Goal: Transaction & Acquisition: Purchase product/service

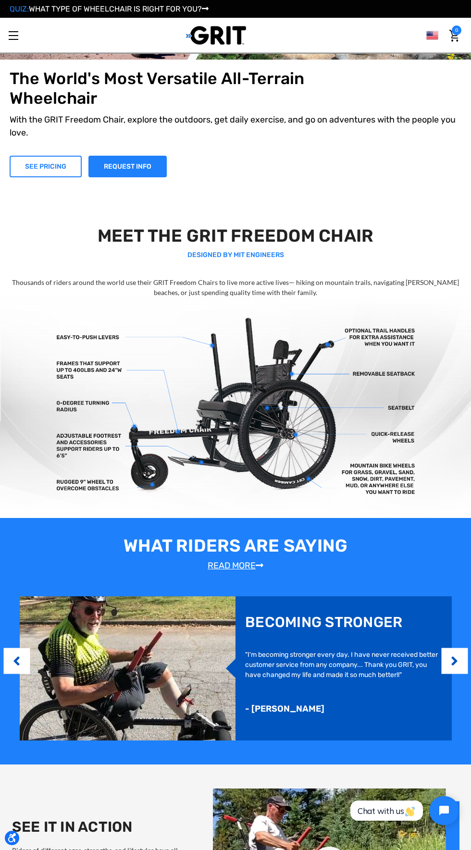
click at [43, 166] on link "SEE PRICING" at bounding box center [46, 167] width 72 height 22
